Goal: Use online tool/utility: Use online tool/utility

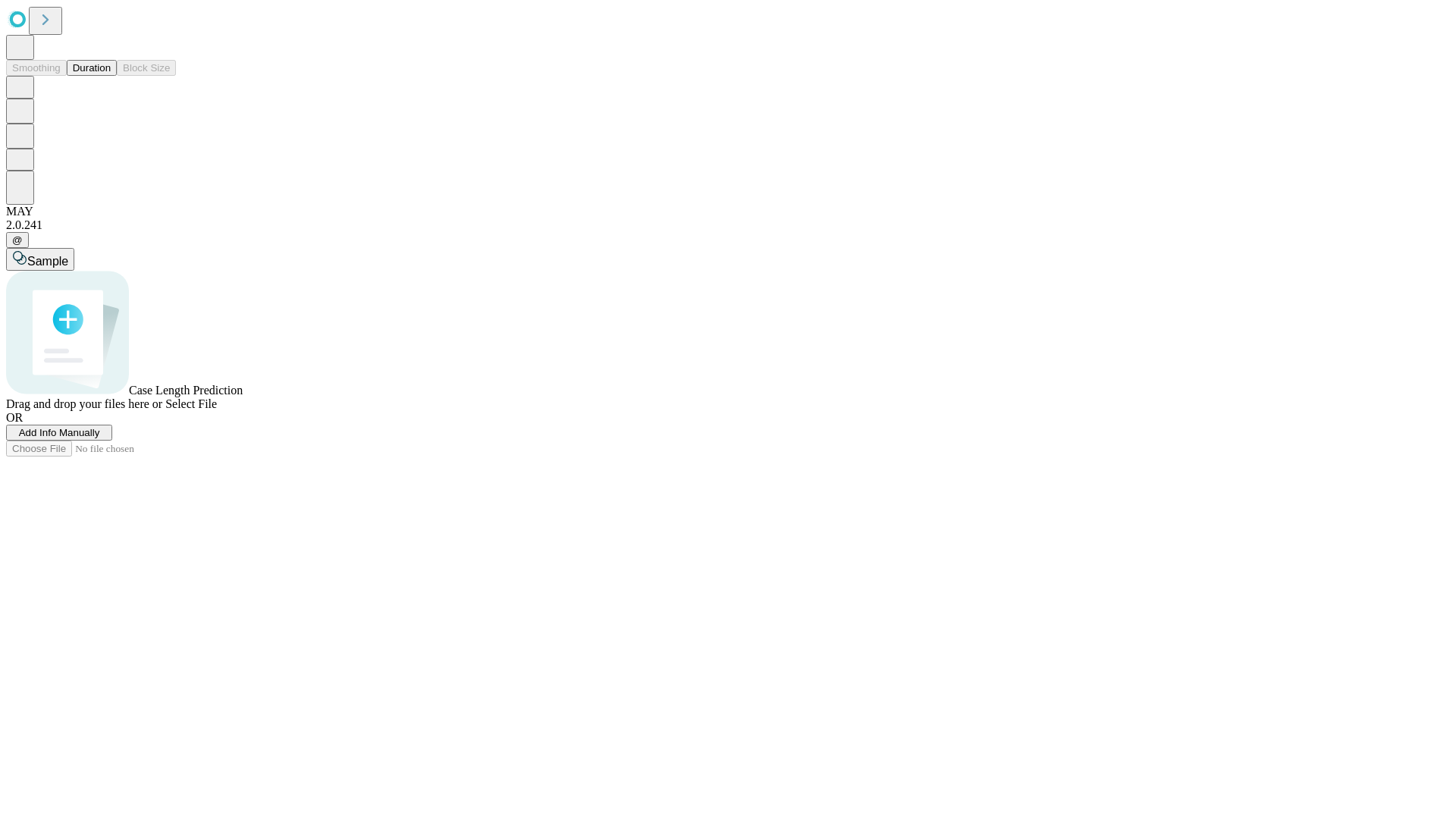
click at [100, 438] on span "Add Info Manually" at bounding box center [60, 432] width 81 height 11
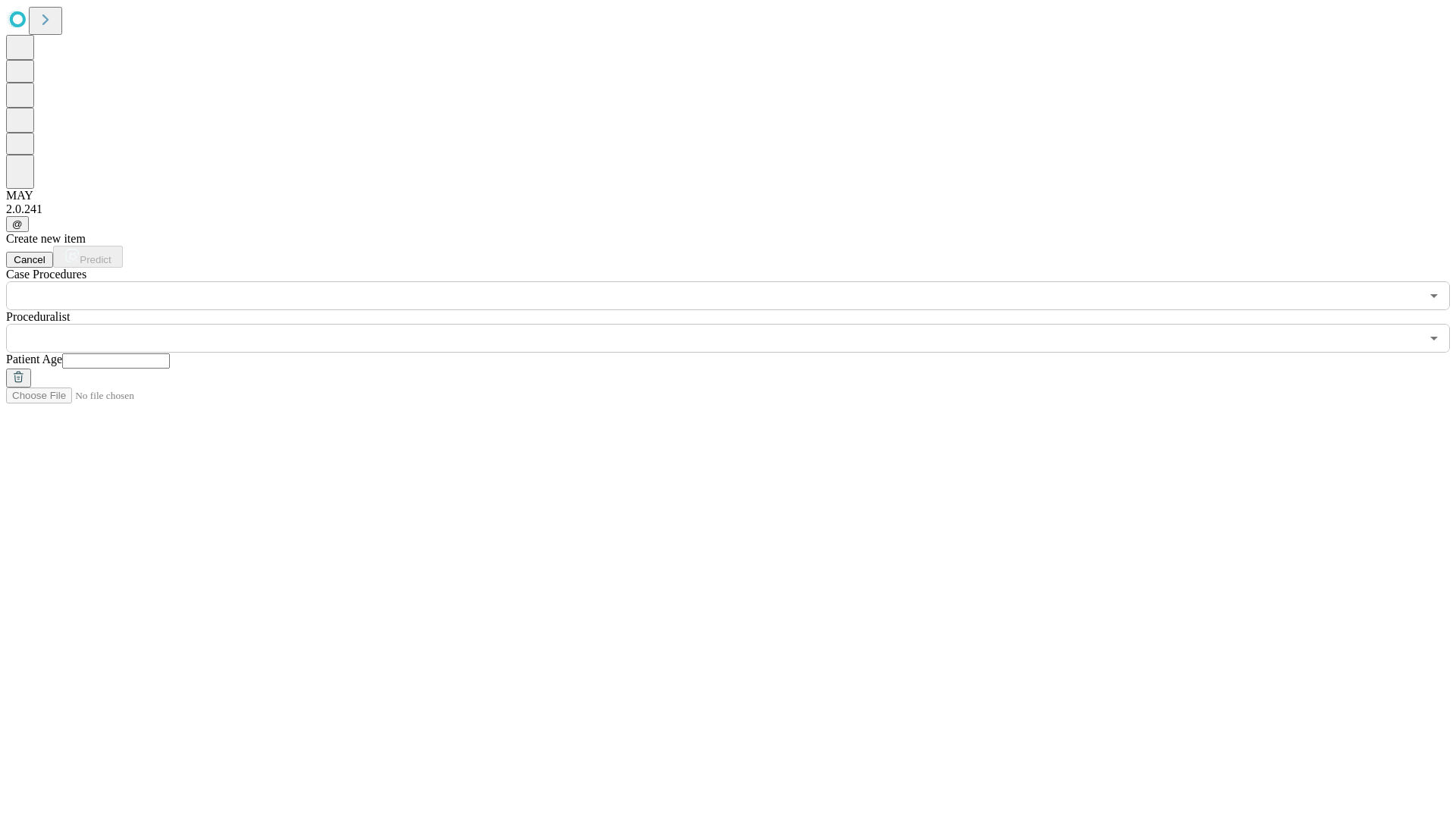
click at [170, 353] on input "text" at bounding box center [116, 360] width 108 height 15
type input "**"
click at [739, 324] on input "text" at bounding box center [713, 338] width 1415 height 29
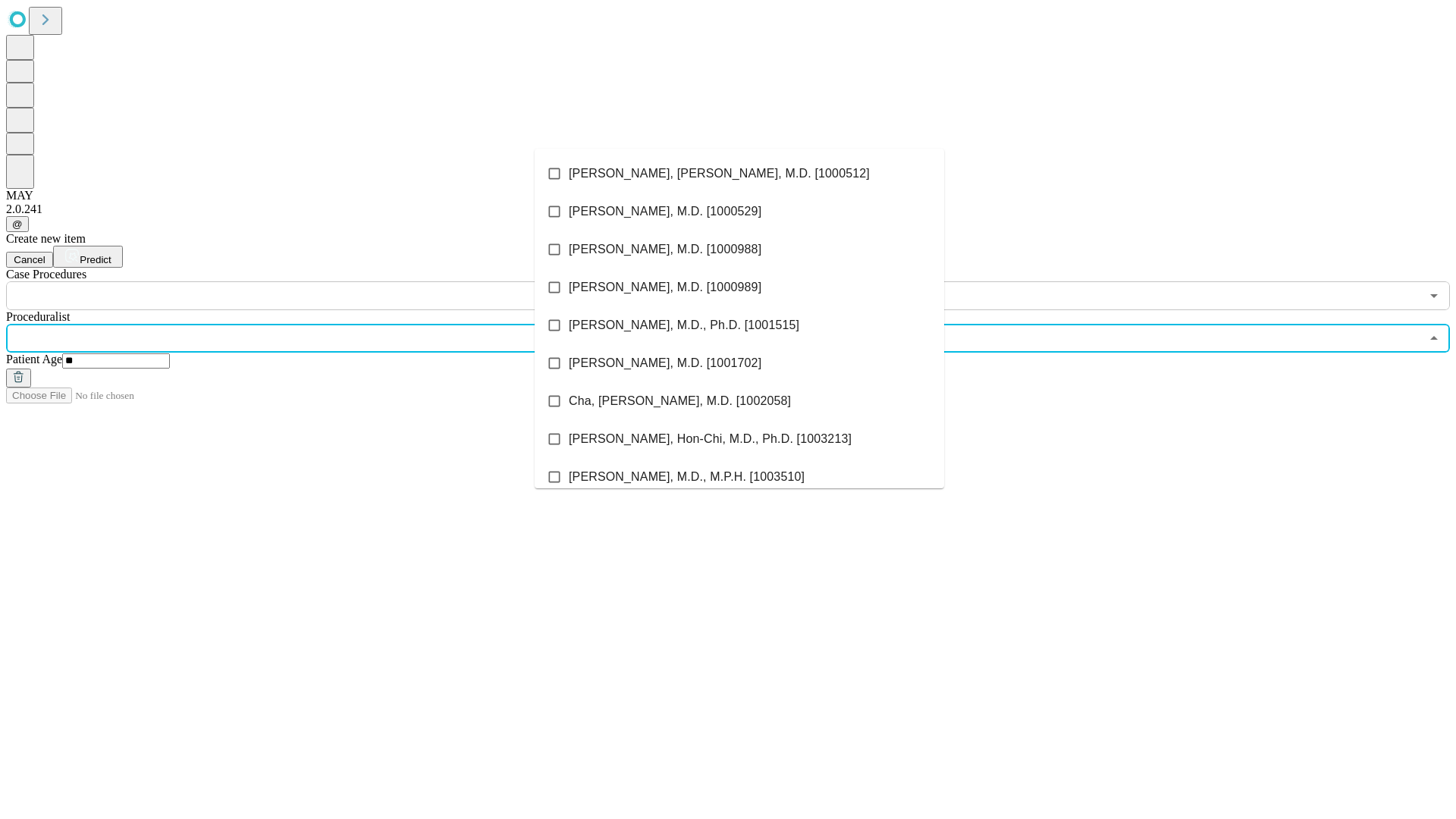
click at [740, 174] on li "[PERSON_NAME], [PERSON_NAME], M.D. [1000512]" at bounding box center [739, 174] width 409 height 38
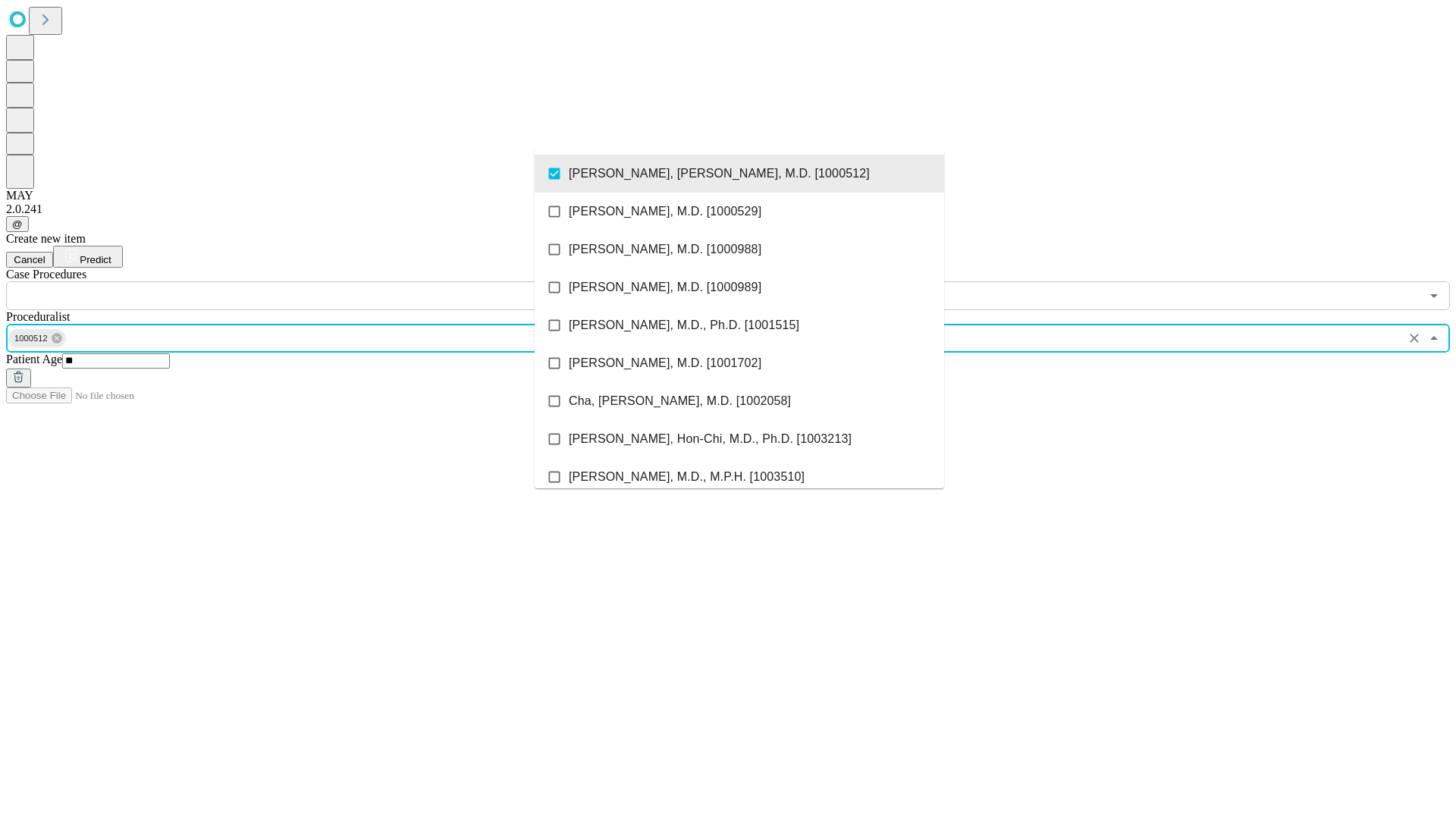
click at [318, 282] on input "text" at bounding box center [713, 296] width 1415 height 29
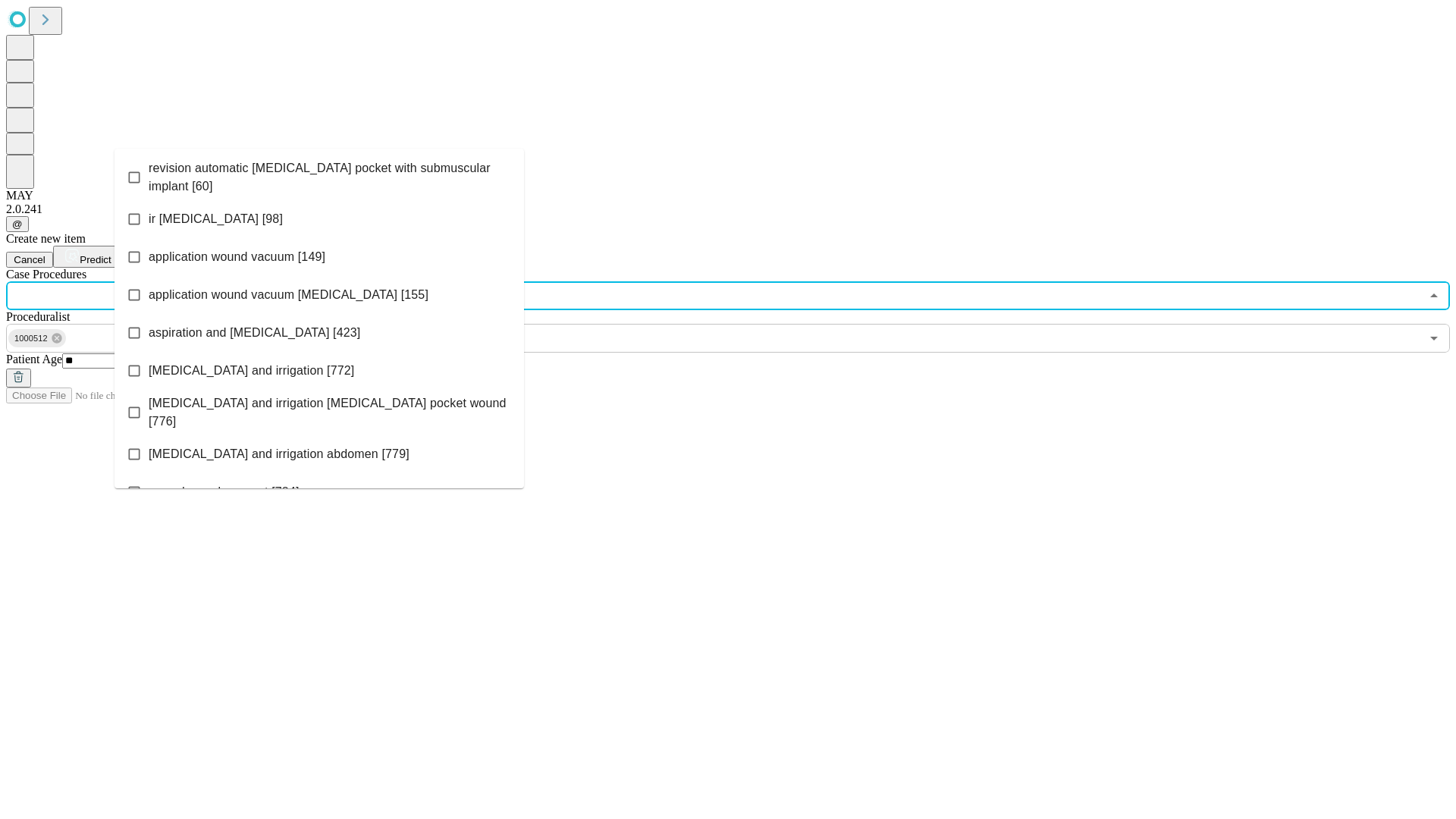
click at [319, 174] on span "revision automatic [MEDICAL_DATA] pocket with submuscular implant [60]" at bounding box center [329, 178] width 363 height 37
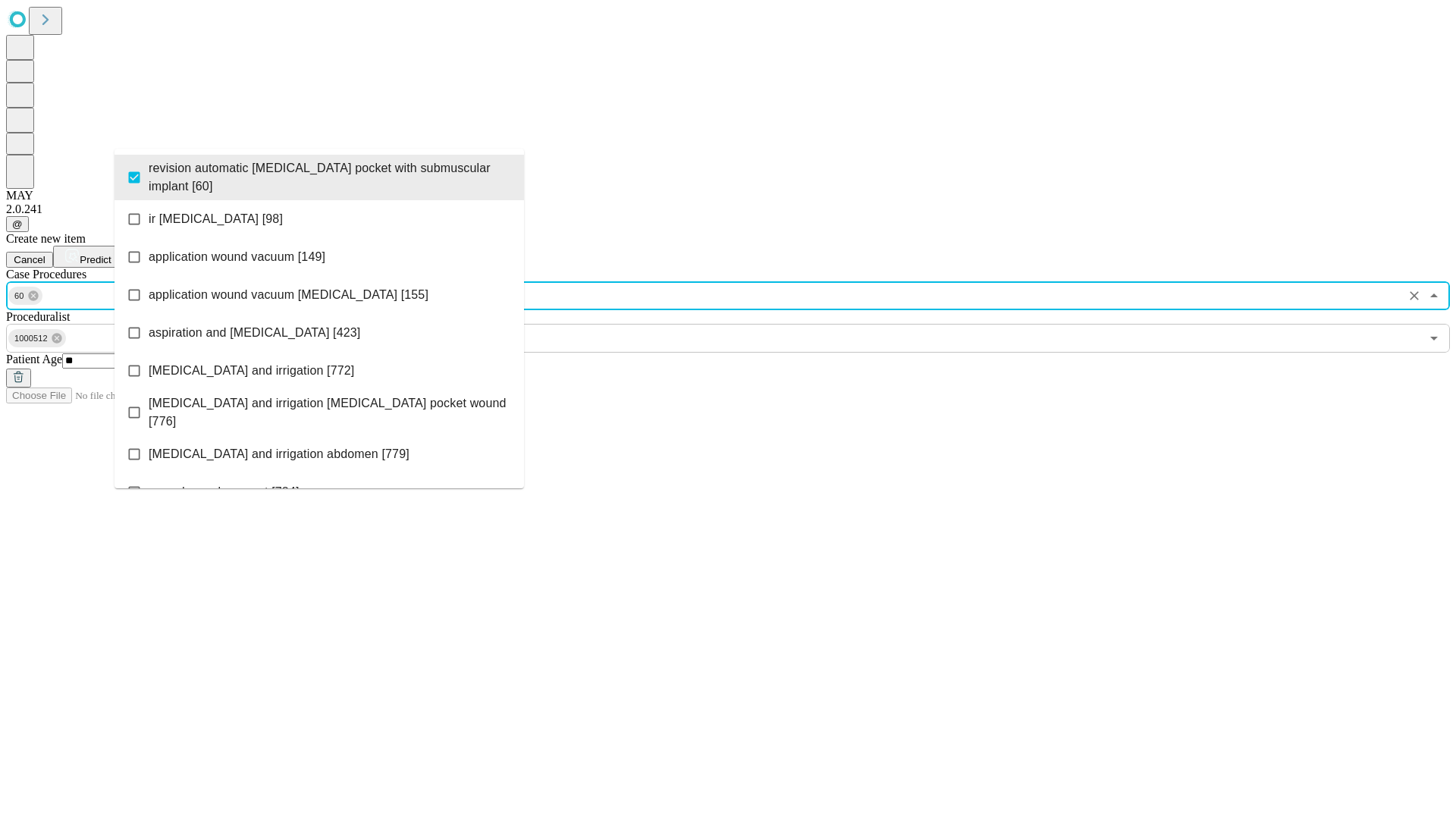
click at [111, 254] on span "Predict" at bounding box center [95, 259] width 31 height 11
